Goal: Task Accomplishment & Management: Use online tool/utility

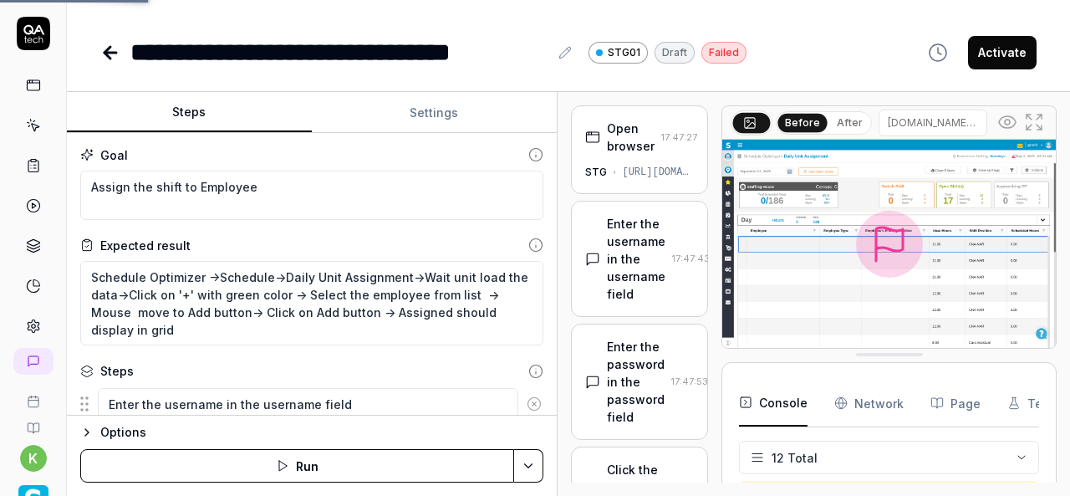
scroll to position [476, 0]
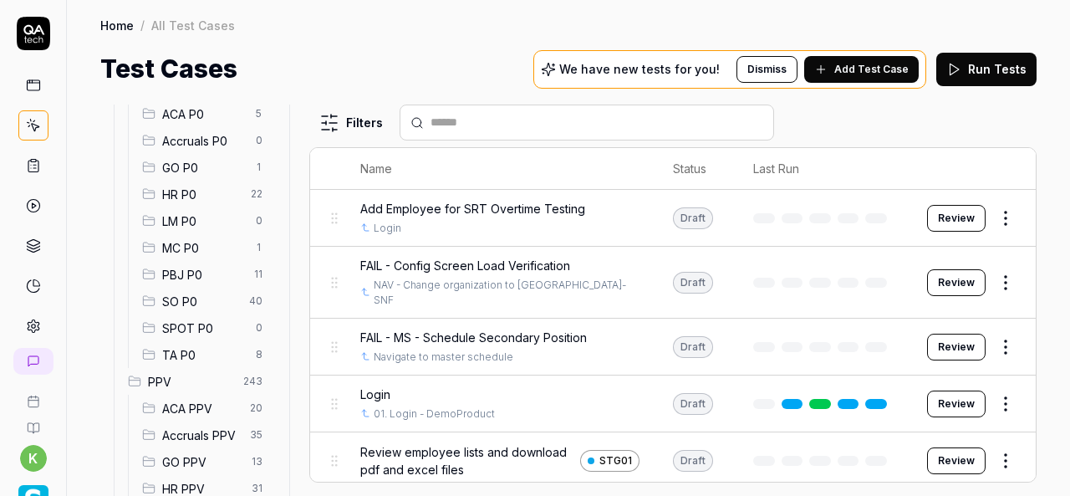
scroll to position [197, 0]
click at [201, 295] on span "SO P0" at bounding box center [200, 302] width 77 height 18
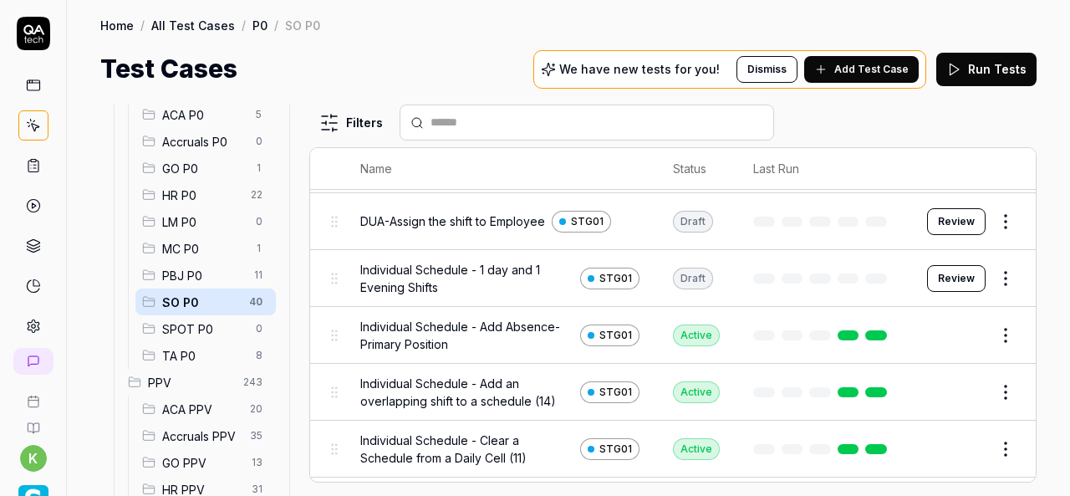
scroll to position [251, 0]
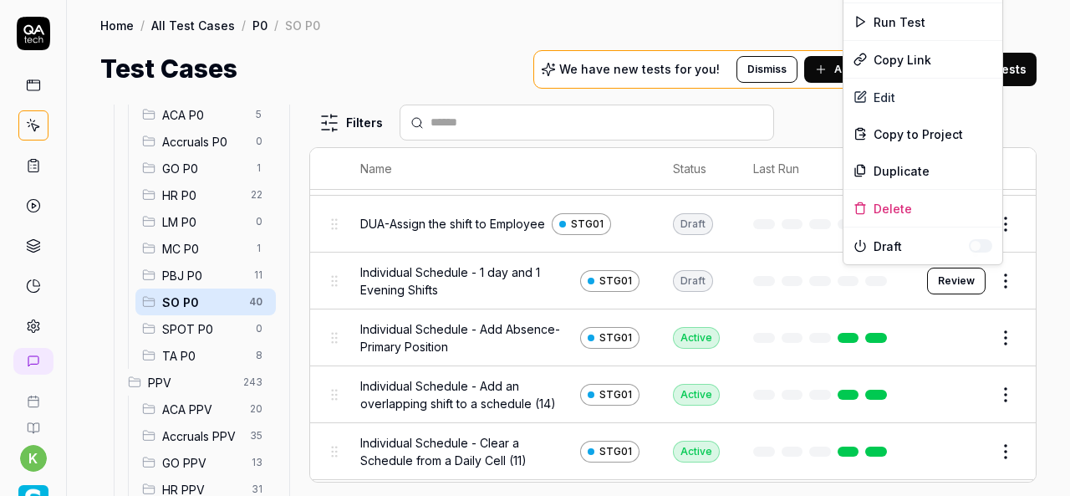
click at [1005, 282] on html "k Home / All Test Cases / P0 / SO P0 Home / All Test Cases / P0 / SO P0 Test Ca…" at bounding box center [535, 248] width 1070 height 496
click at [899, 18] on div "Run Test" at bounding box center [922, 21] width 159 height 37
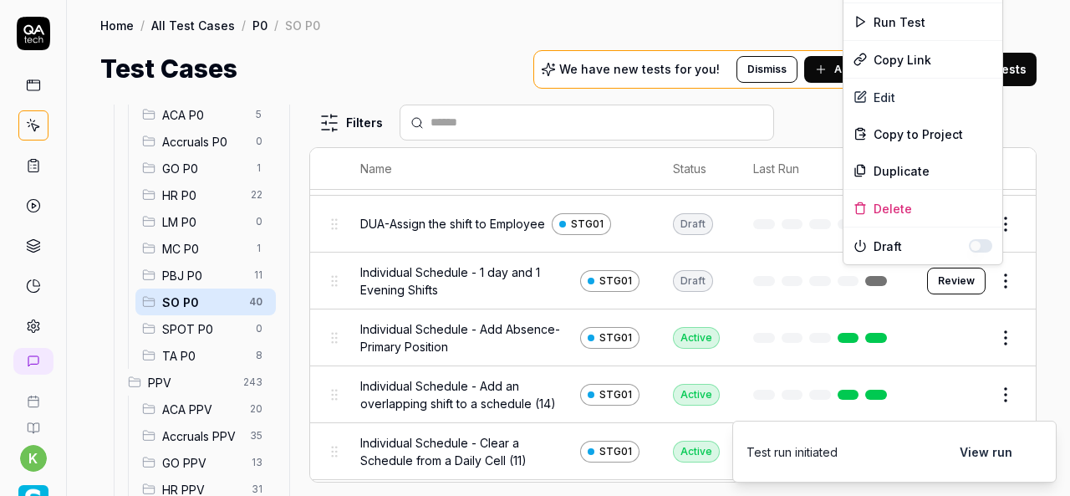
click at [995, 280] on html "k Home / All Test Cases / P0 / SO P0 Home / All Test Cases / P0 / SO P0 Test Ca…" at bounding box center [535, 248] width 1070 height 496
click at [901, 23] on div "Run Test" at bounding box center [922, 21] width 159 height 37
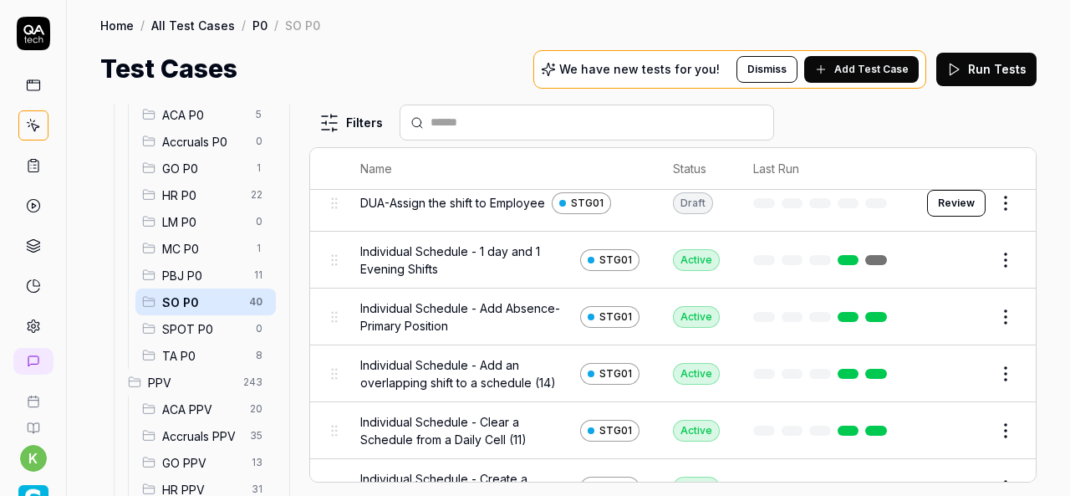
scroll to position [271, 0]
click at [647, 23] on div "Home / All Test Cases / P0 / SO P0" at bounding box center [568, 25] width 936 height 17
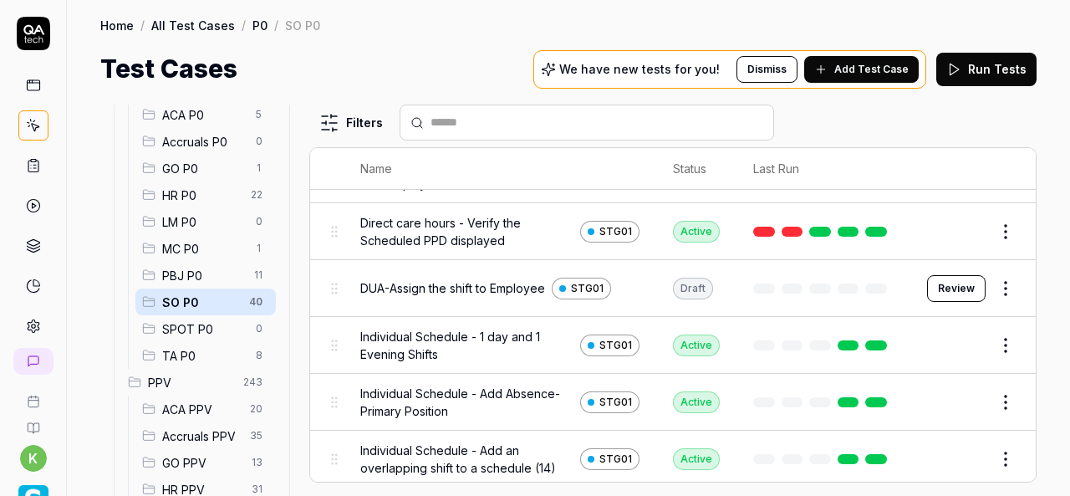
scroll to position [186, 0]
click at [423, 38] on div "Home / All Test Cases / P0 / SO P0 Home / All Test Cases / P0 / SO P0 Test Case…" at bounding box center [568, 44] width 1003 height 88
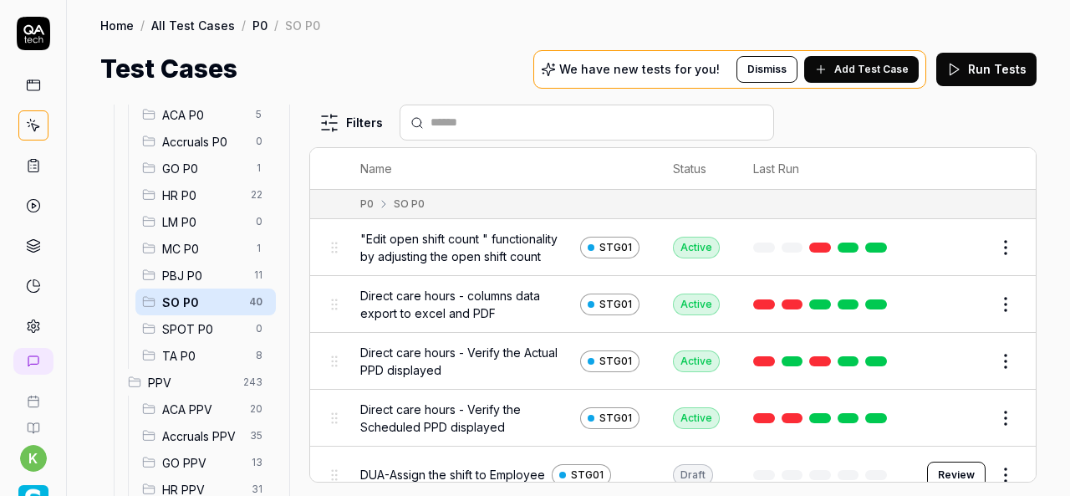
click at [446, 40] on div "Home / All Test Cases / P0 / SO P0 Home / All Test Cases / P0 / SO P0 Test Case…" at bounding box center [568, 44] width 1003 height 88
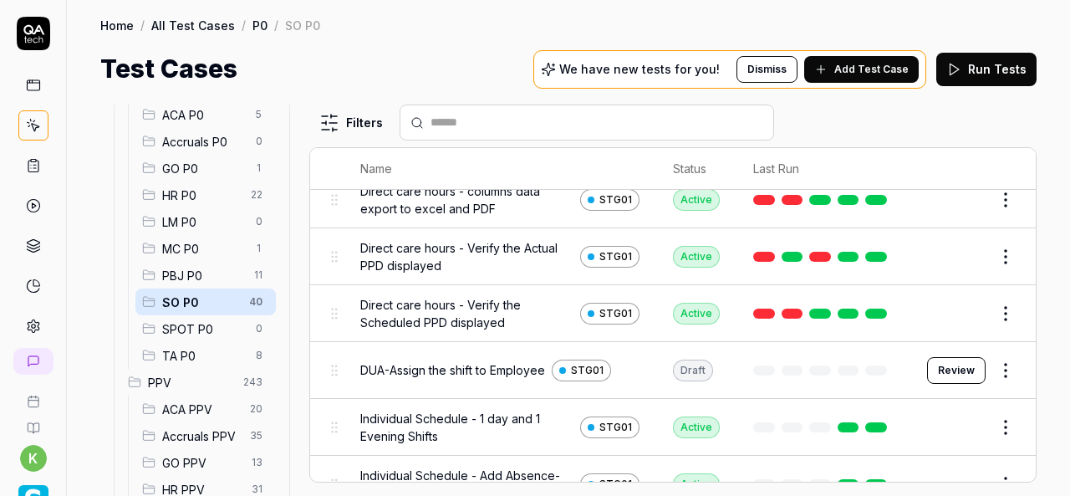
scroll to position [104, 0]
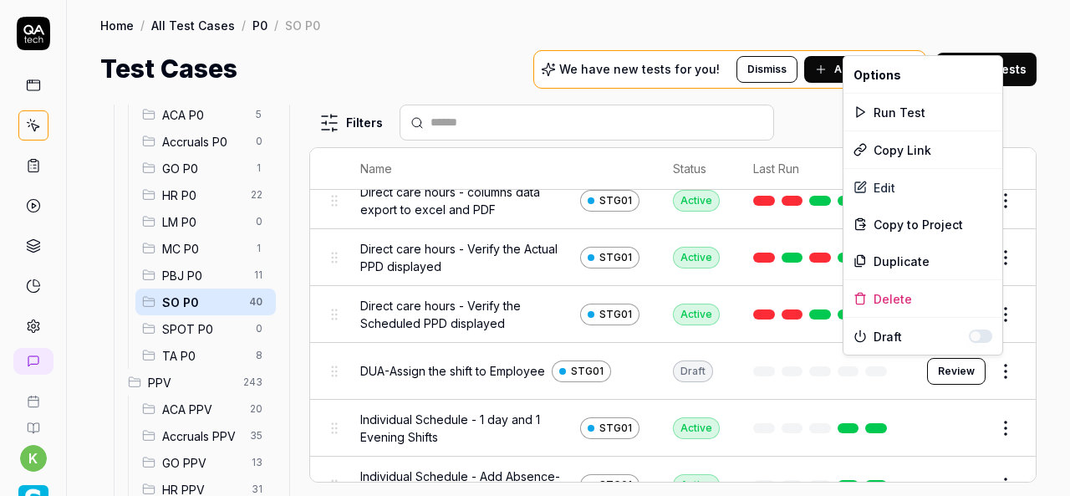
click at [997, 371] on html "k Home / All Test Cases / P0 / SO P0 Home / All Test Cases / P0 / SO P0 Test Ca…" at bounding box center [535, 248] width 1070 height 496
click at [901, 112] on div "Run Test" at bounding box center [922, 112] width 159 height 37
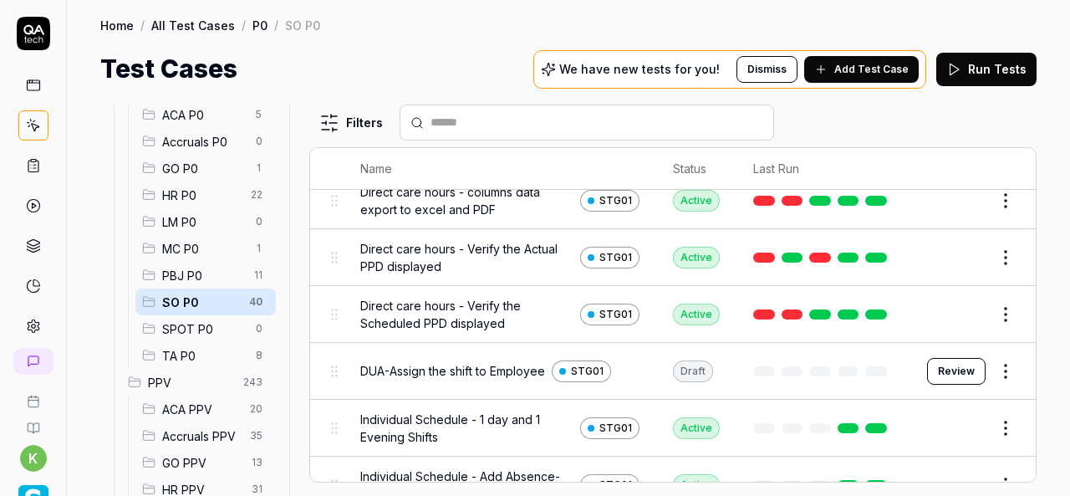
click at [458, 66] on div "Test Cases We have new tests for you! Dismiss Add Test Case Run Tests" at bounding box center [568, 69] width 936 height 38
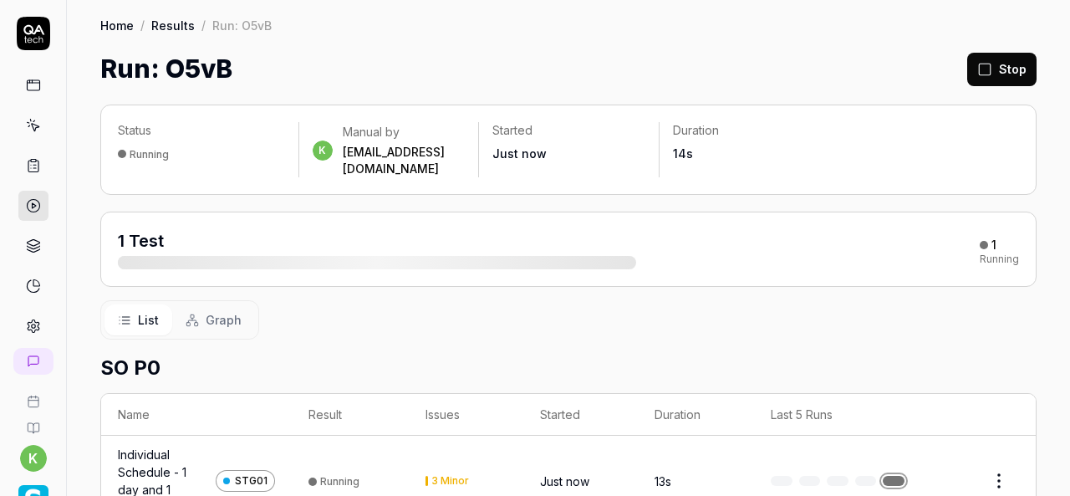
scroll to position [47, 0]
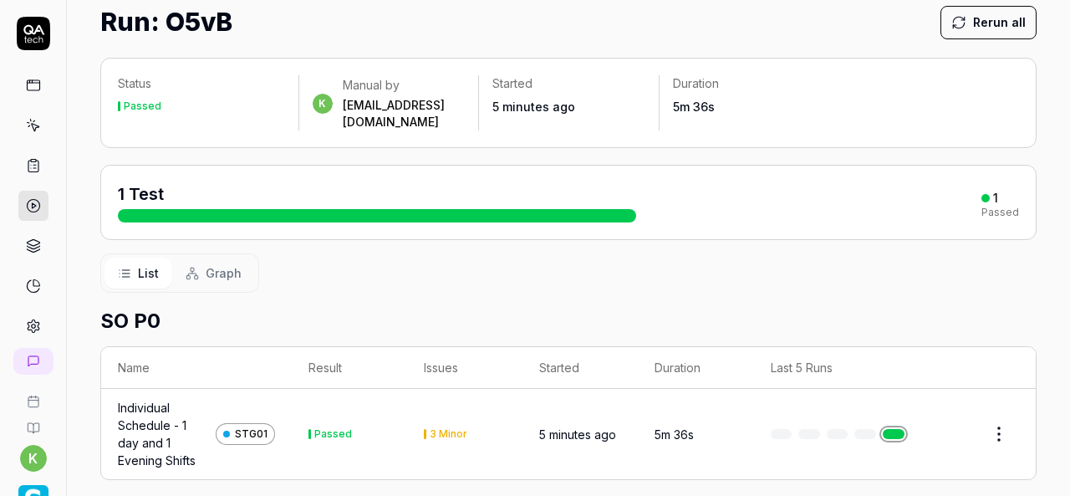
click at [130, 414] on div "Individual Schedule - 1 day and 1 Evening Shifts" at bounding box center [163, 434] width 91 height 70
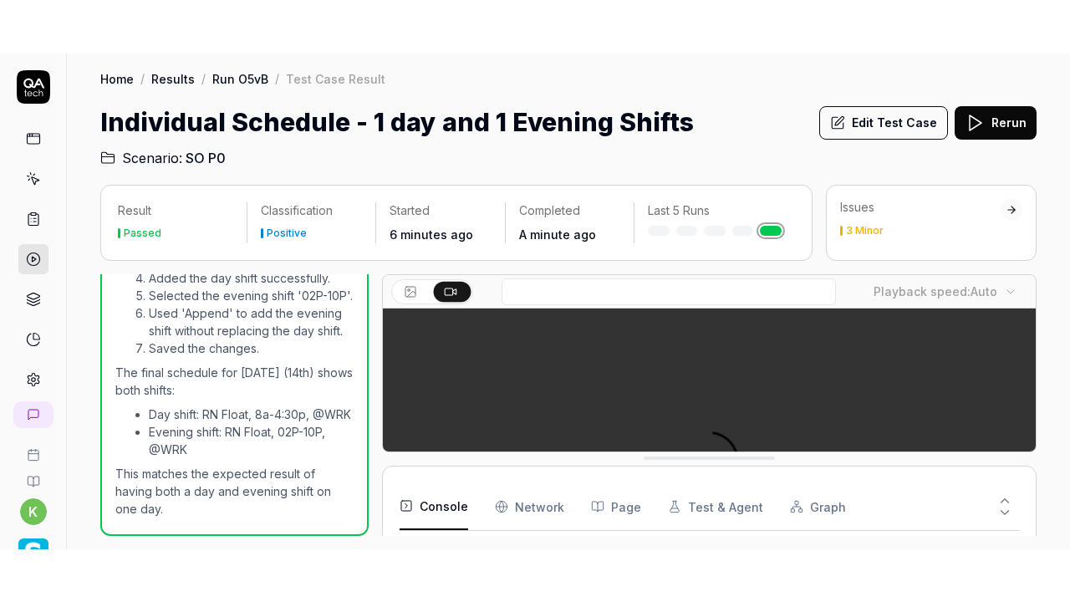
scroll to position [359, 0]
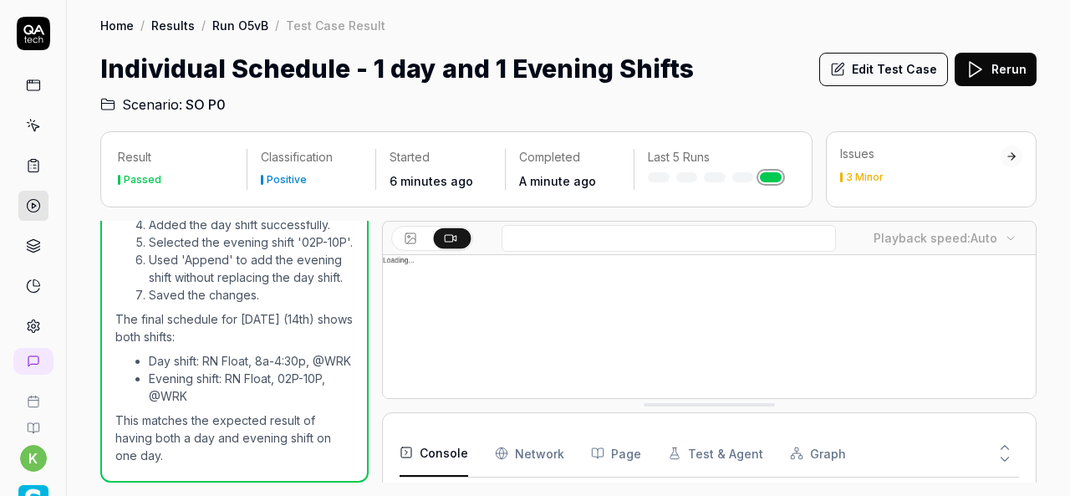
click at [883, 359] on video at bounding box center [709, 459] width 653 height 408
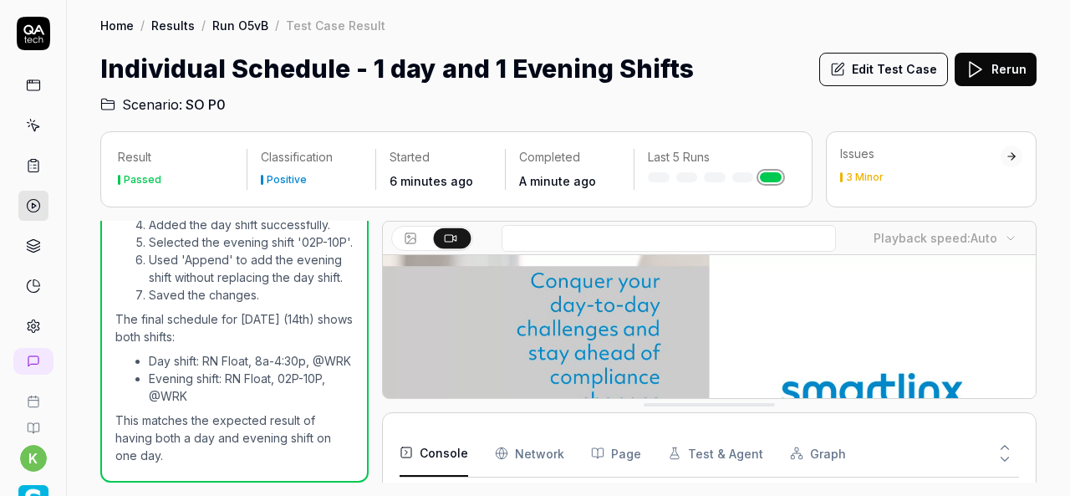
click at [883, 359] on video at bounding box center [709, 459] width 653 height 408
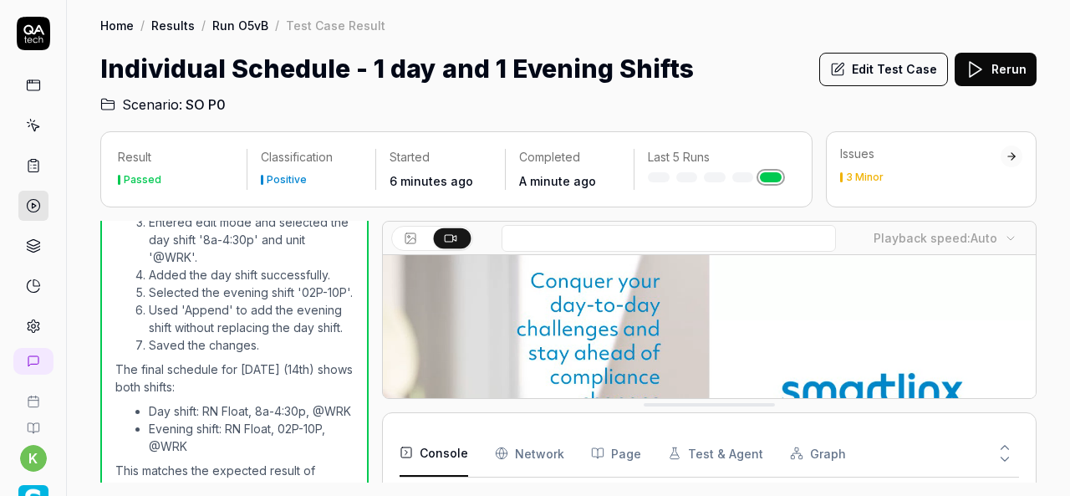
scroll to position [2048, 0]
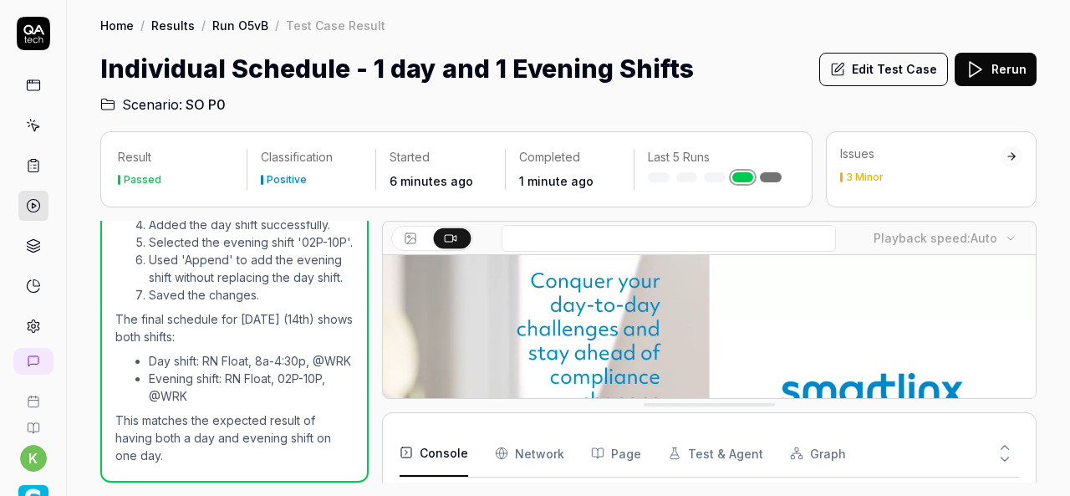
click at [881, 66] on button "Edit Test Case" at bounding box center [883, 69] width 129 height 33
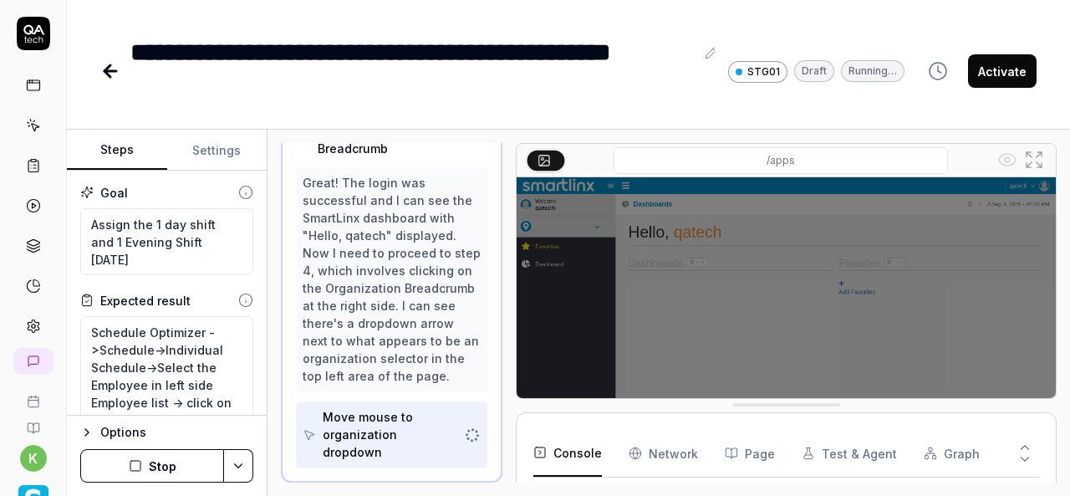
click at [1003, 76] on button "Activate" at bounding box center [1002, 70] width 69 height 33
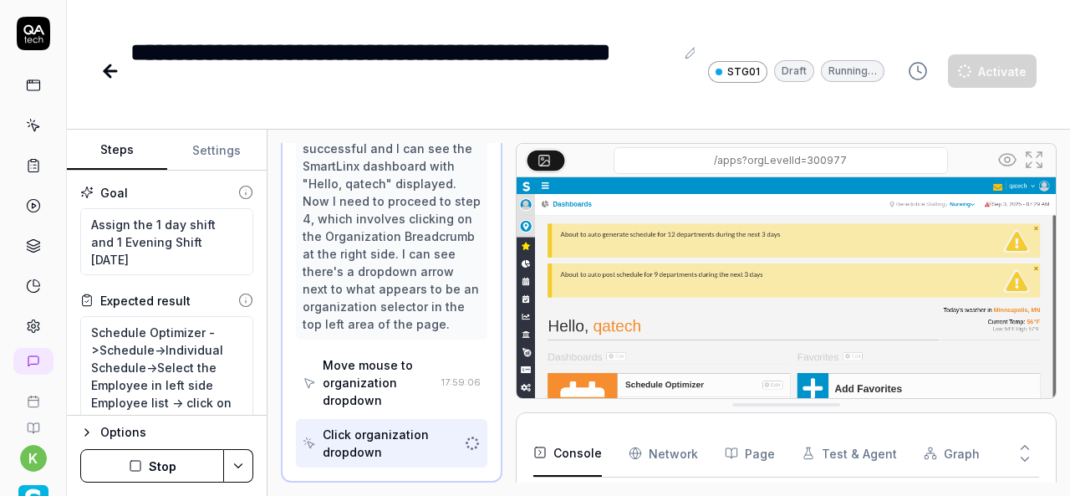
scroll to position [252, 0]
type textarea "*"
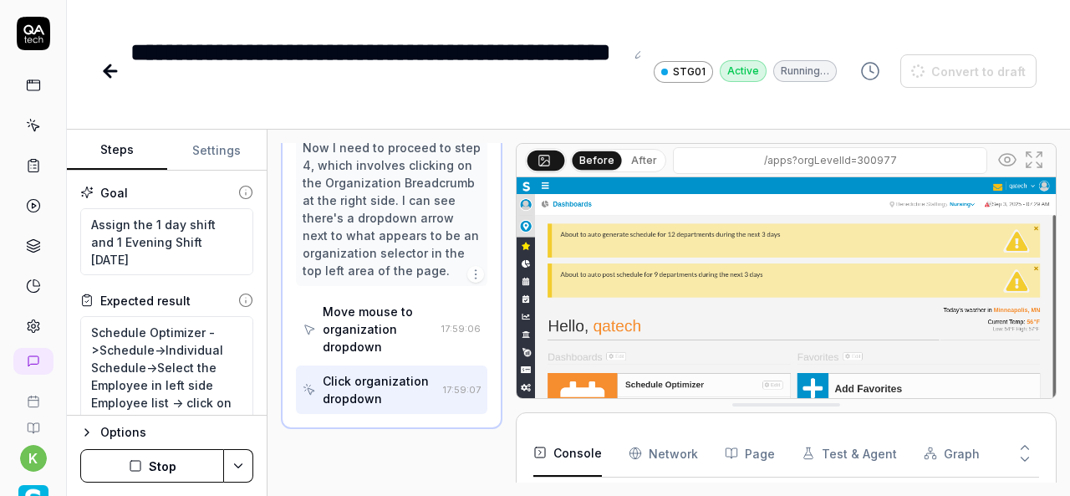
scroll to position [298, 0]
click at [101, 74] on icon at bounding box center [110, 71] width 20 height 20
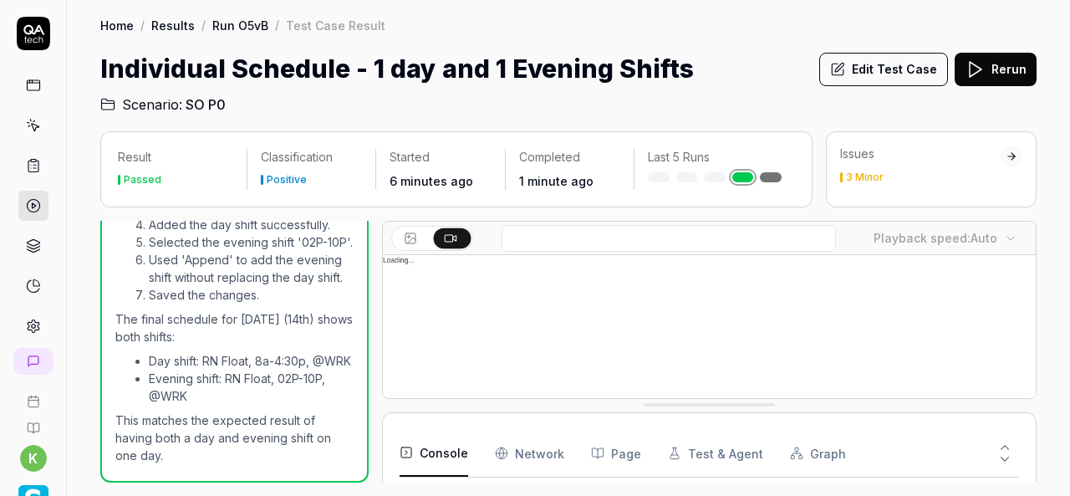
scroll to position [2048, 0]
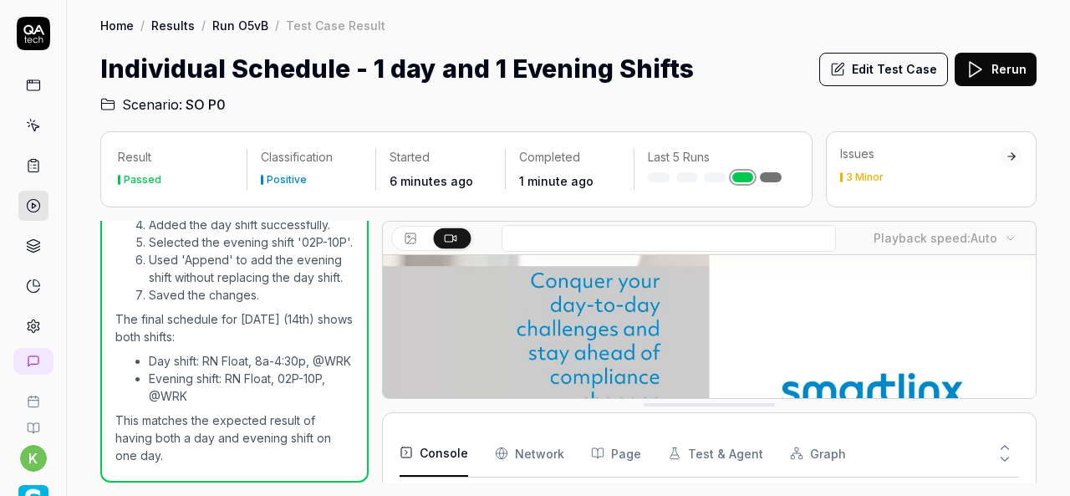
click at [711, 44] on div "Home / Results / Run O5vB / Test Case Result Home / Results / Run O5vB / Test C…" at bounding box center [568, 57] width 1003 height 114
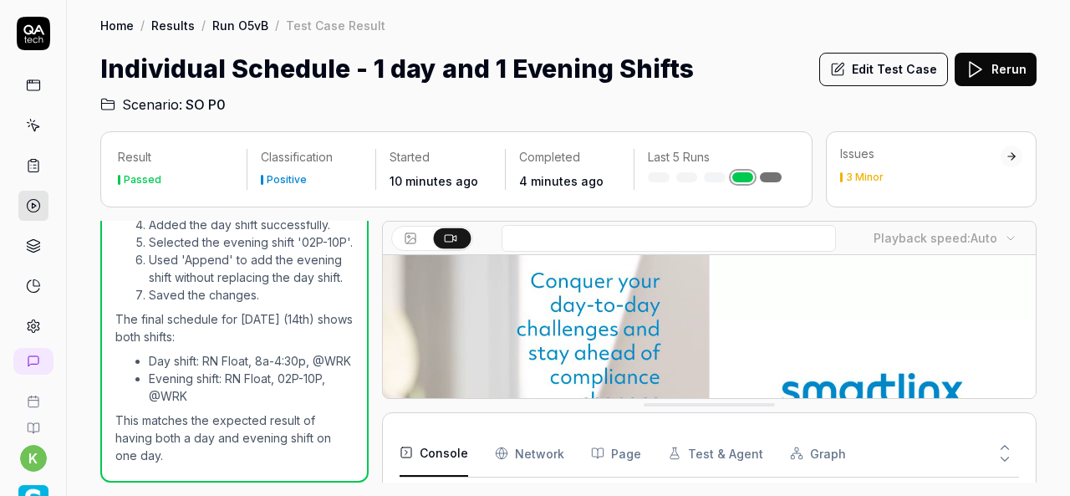
click at [707, 61] on div "Individual Schedule - 1 day and 1 Evening Shifts Edit Test Case Rerun" at bounding box center [568, 69] width 936 height 38
